Goal: Navigation & Orientation: Find specific page/section

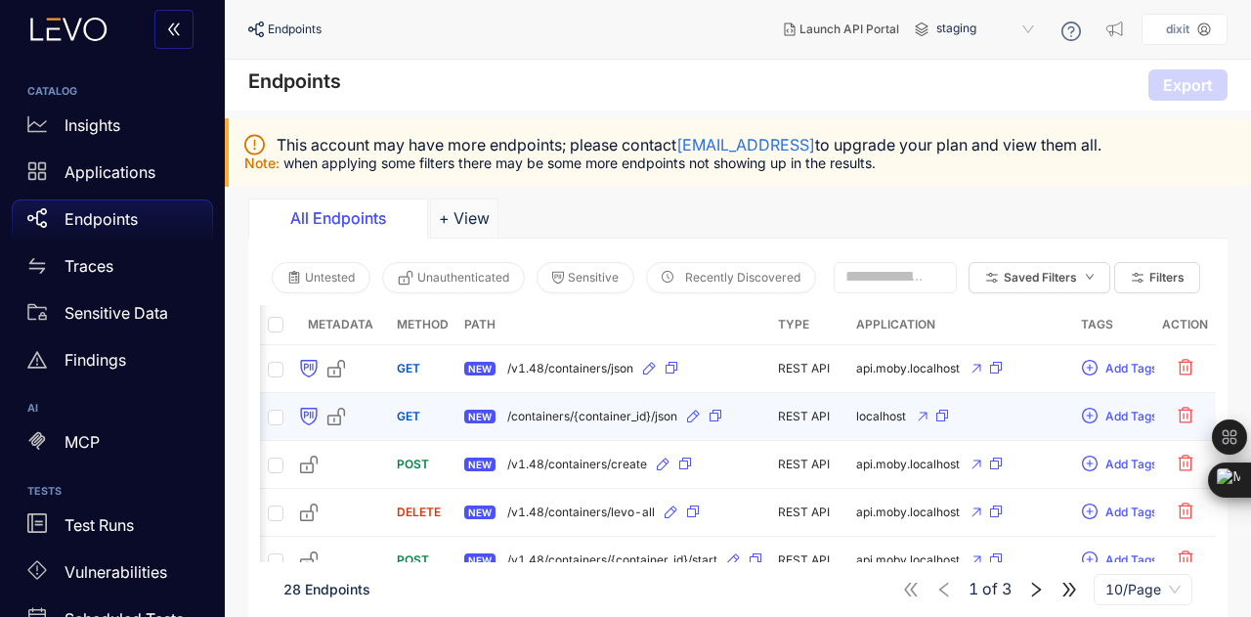
scroll to position [0, 312]
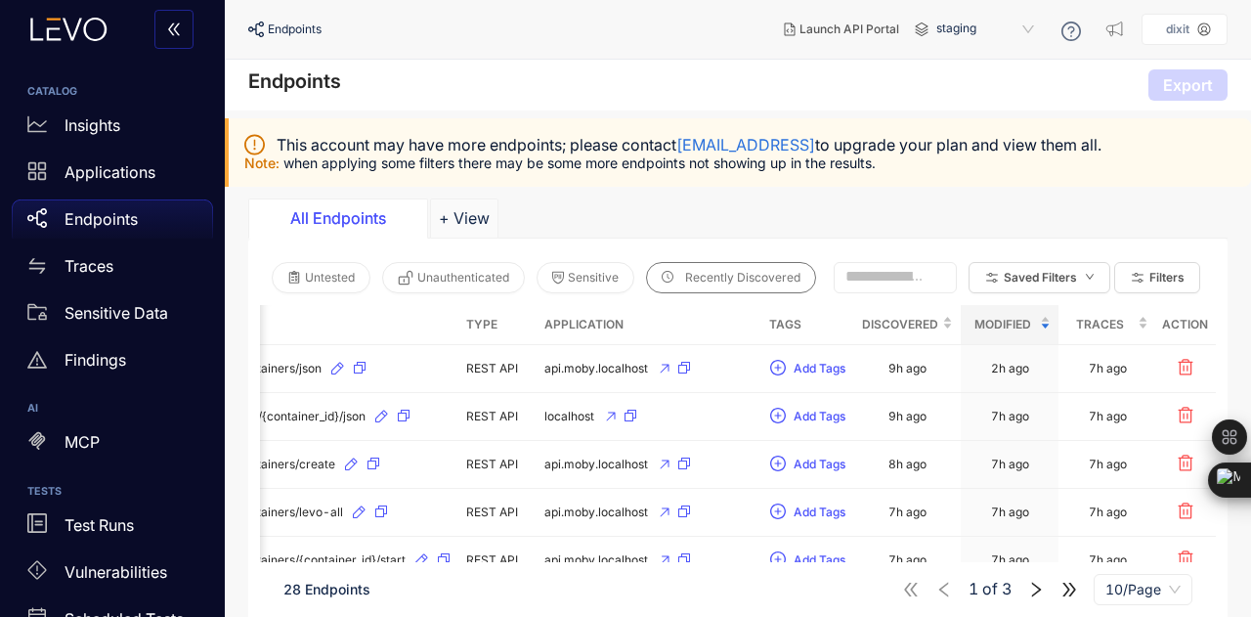
click at [731, 275] on span "Recently Discovered" at bounding box center [742, 278] width 115 height 14
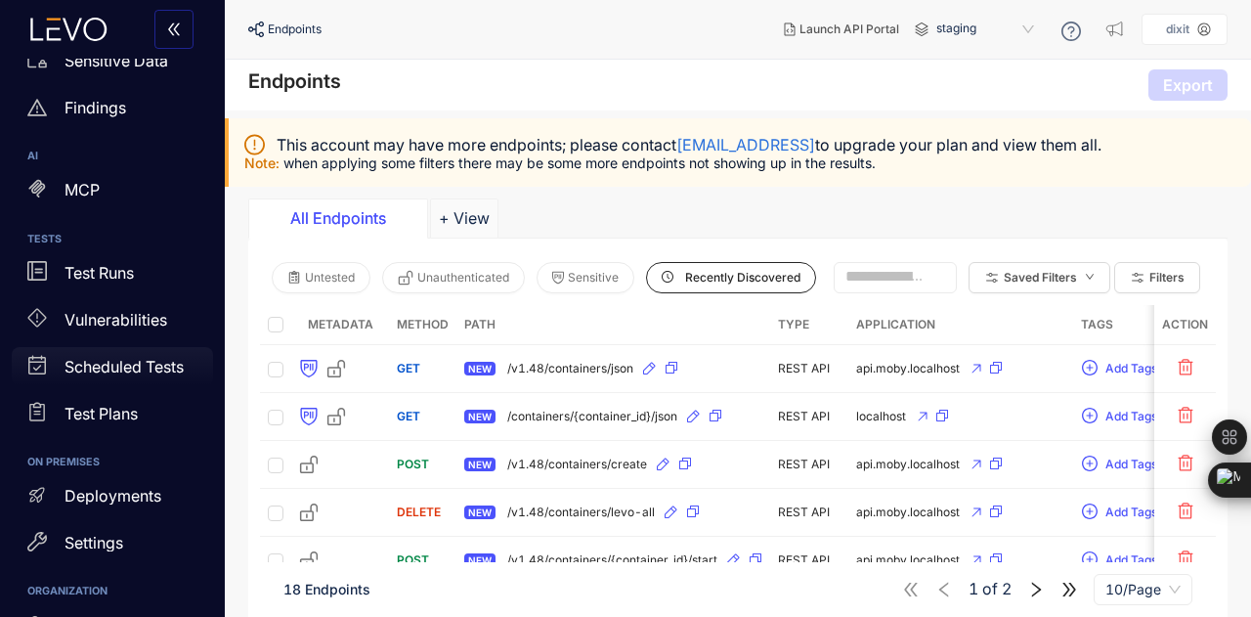
scroll to position [385, 0]
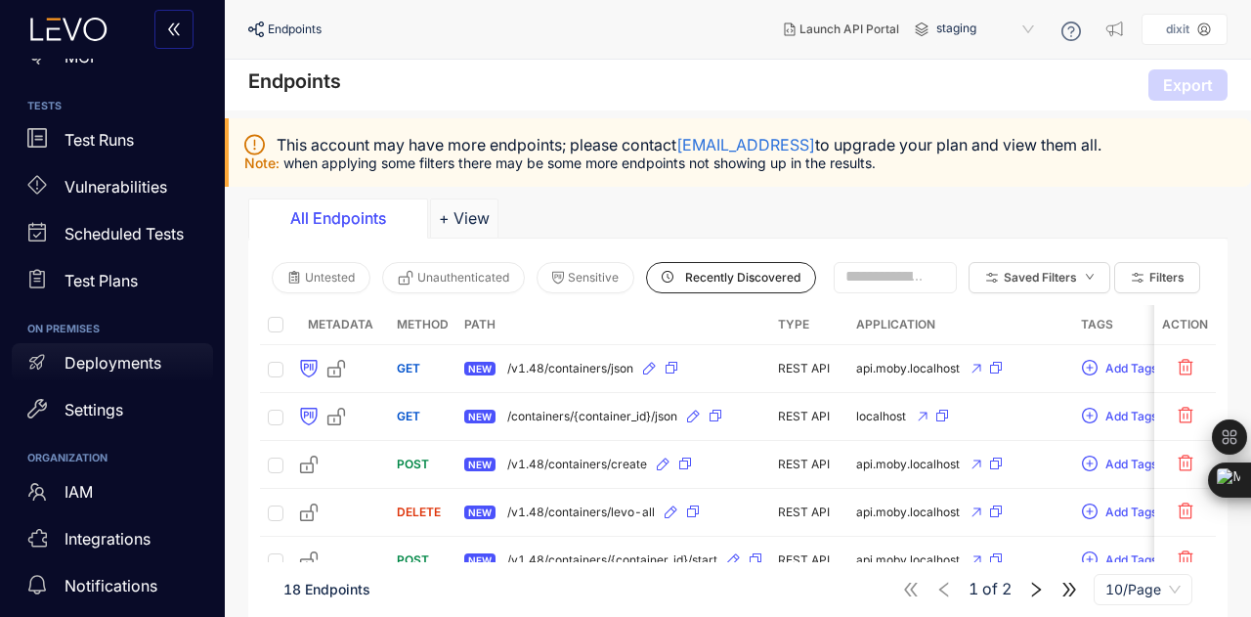
click at [117, 349] on div "Deployments" at bounding box center [112, 362] width 201 height 39
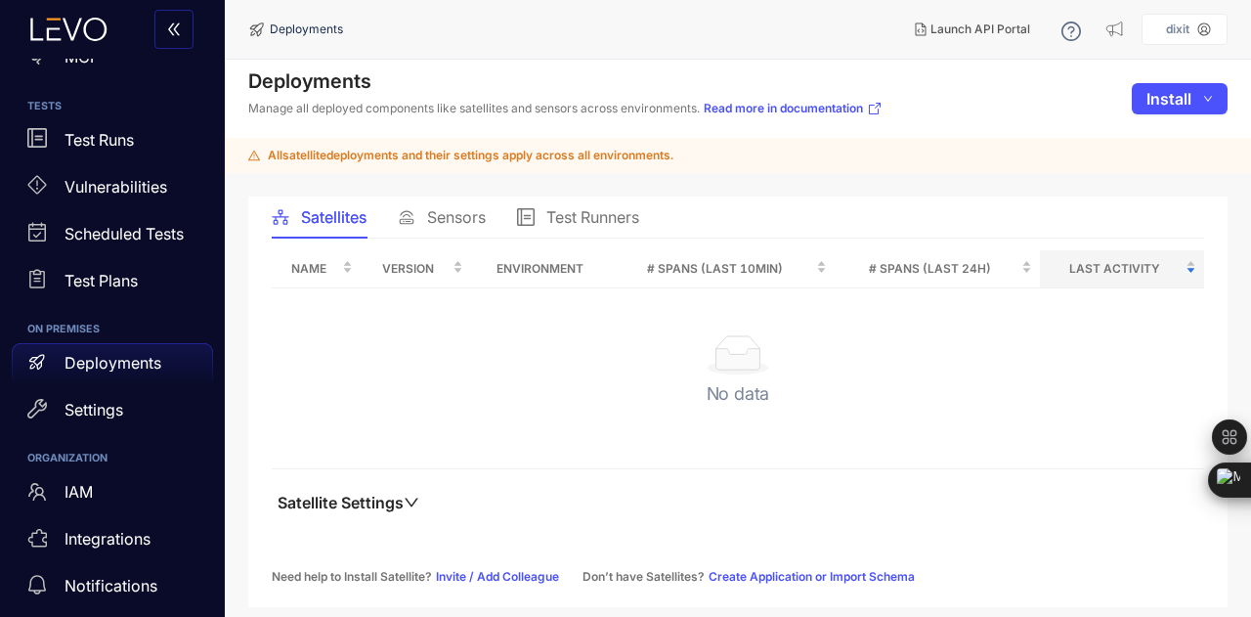
click at [449, 210] on span "Sensors" at bounding box center [456, 217] width 59 height 18
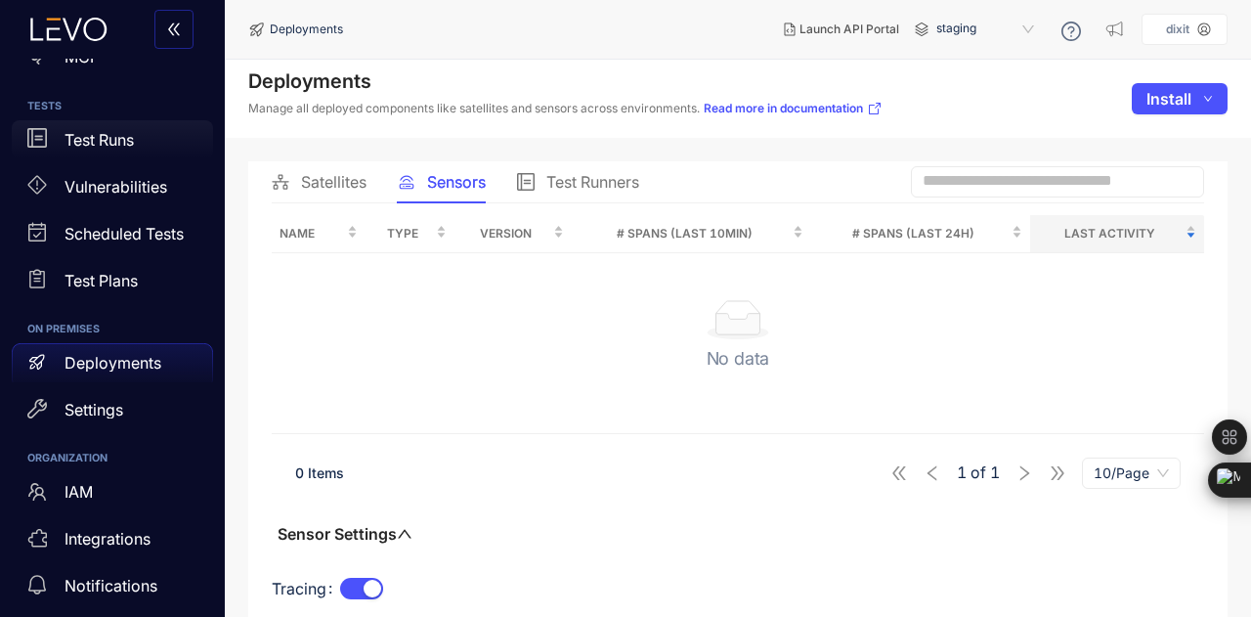
click at [142, 141] on div "Test Runs" at bounding box center [112, 139] width 201 height 39
